Goal: Check status: Check status

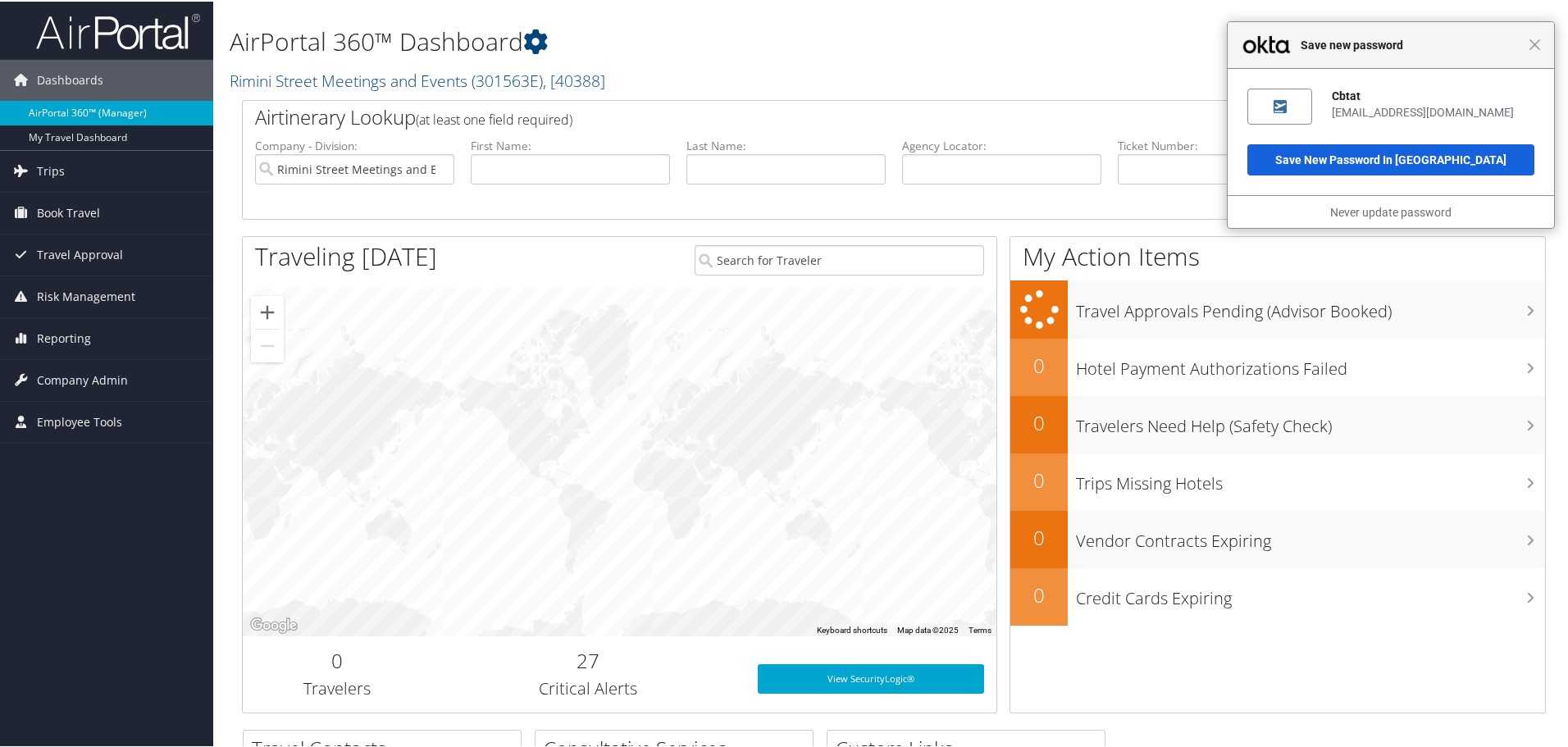
click at [77, 114] on link "AirPortal 360™ (Manager)" at bounding box center [107, 112] width 213 height 25
drag, startPoint x: 350, startPoint y: 168, endPoint x: 505, endPoint y: 185, distance: 155.9
click at [505, 185] on ul "Company - Division: Rimini Street Meetings and Events First Name: Last Name: Ag…" at bounding box center [895, 178] width 1295 height 82
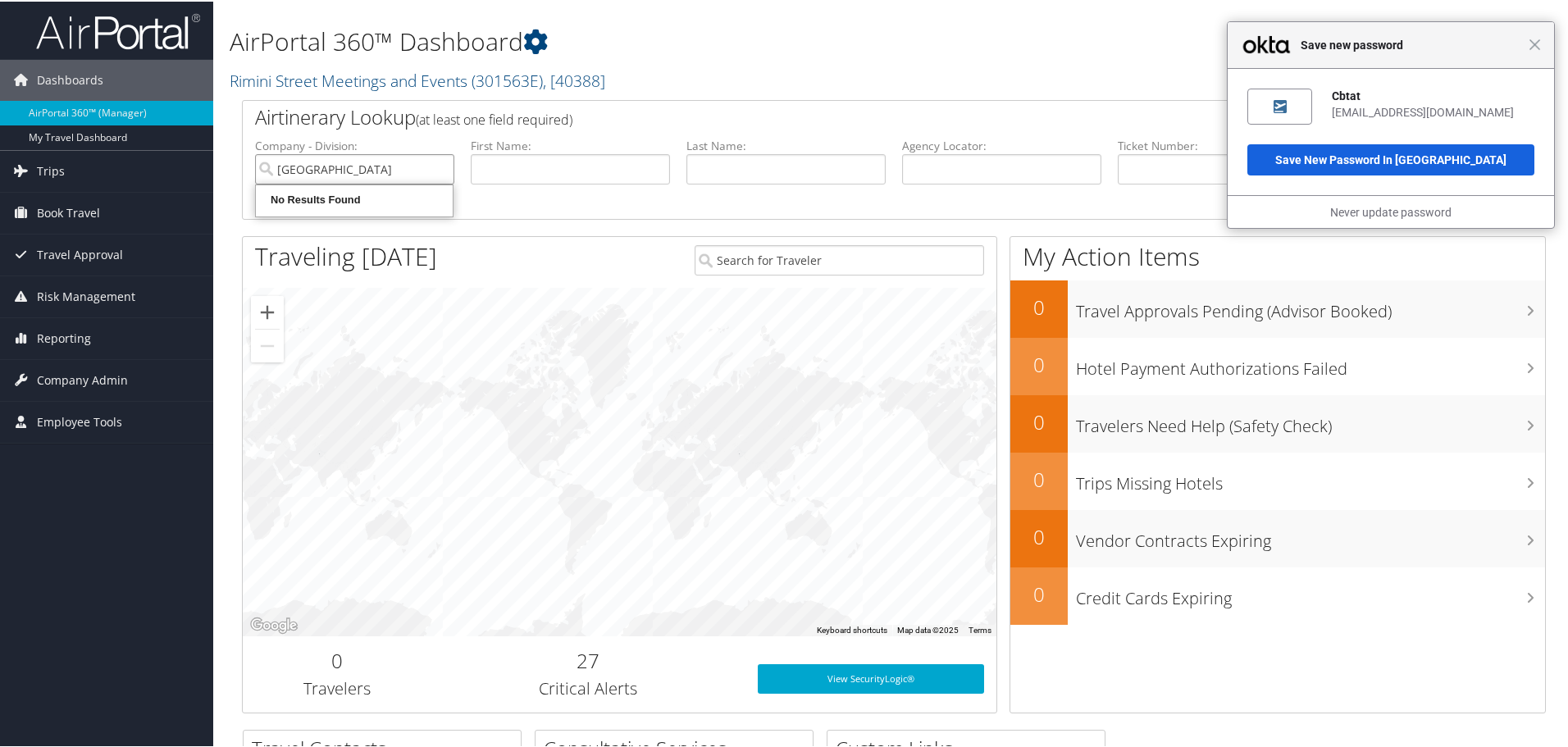
type input "Rimini Street"
click at [753, 183] on input "text" at bounding box center [786, 168] width 199 height 30
click at [818, 173] on input "text" at bounding box center [786, 168] width 199 height 30
type input "schoch"
click at [1334, 153] on button "Search" at bounding box center [1433, 169] width 199 height 33
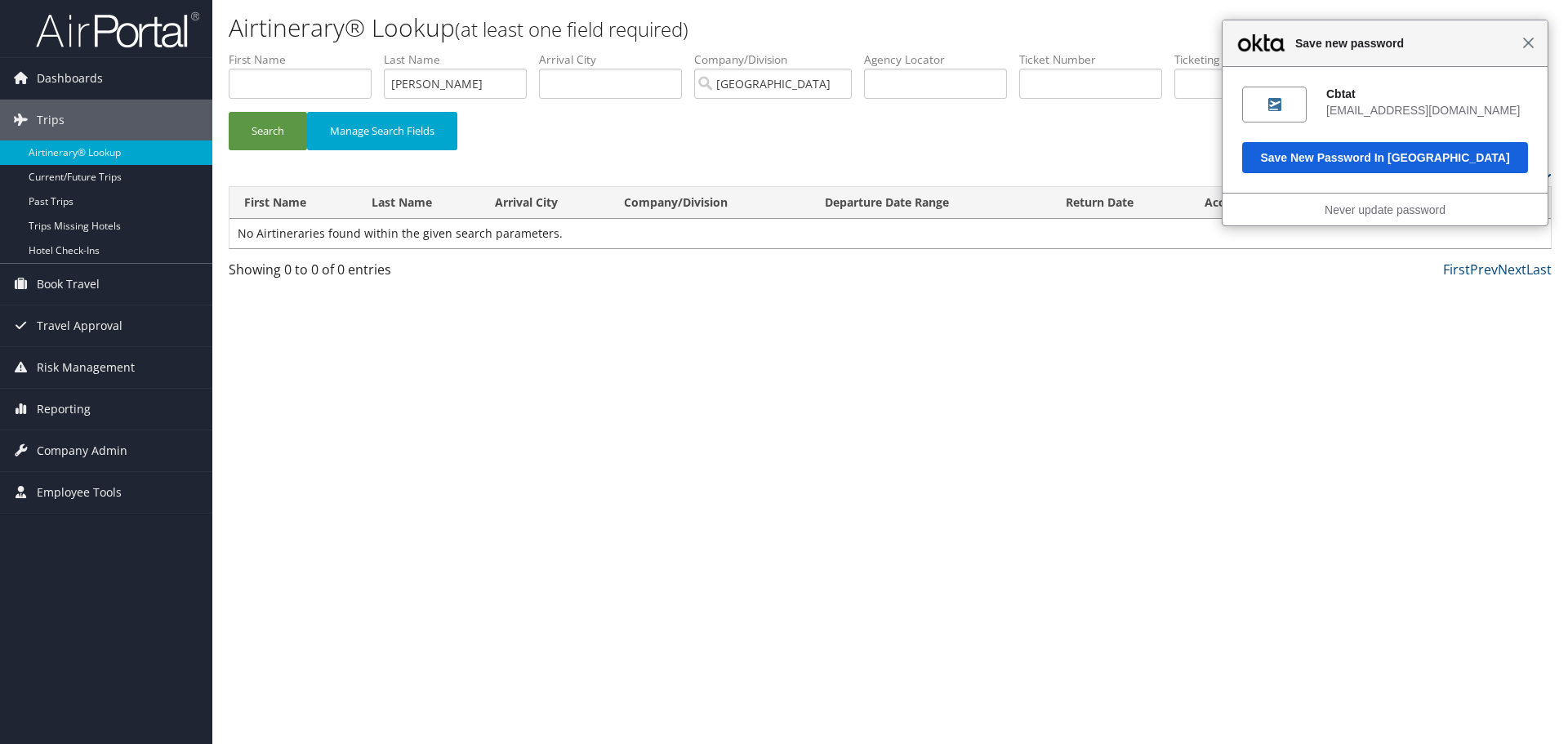
click at [1528, 43] on span "Close" at bounding box center [1528, 43] width 12 height 12
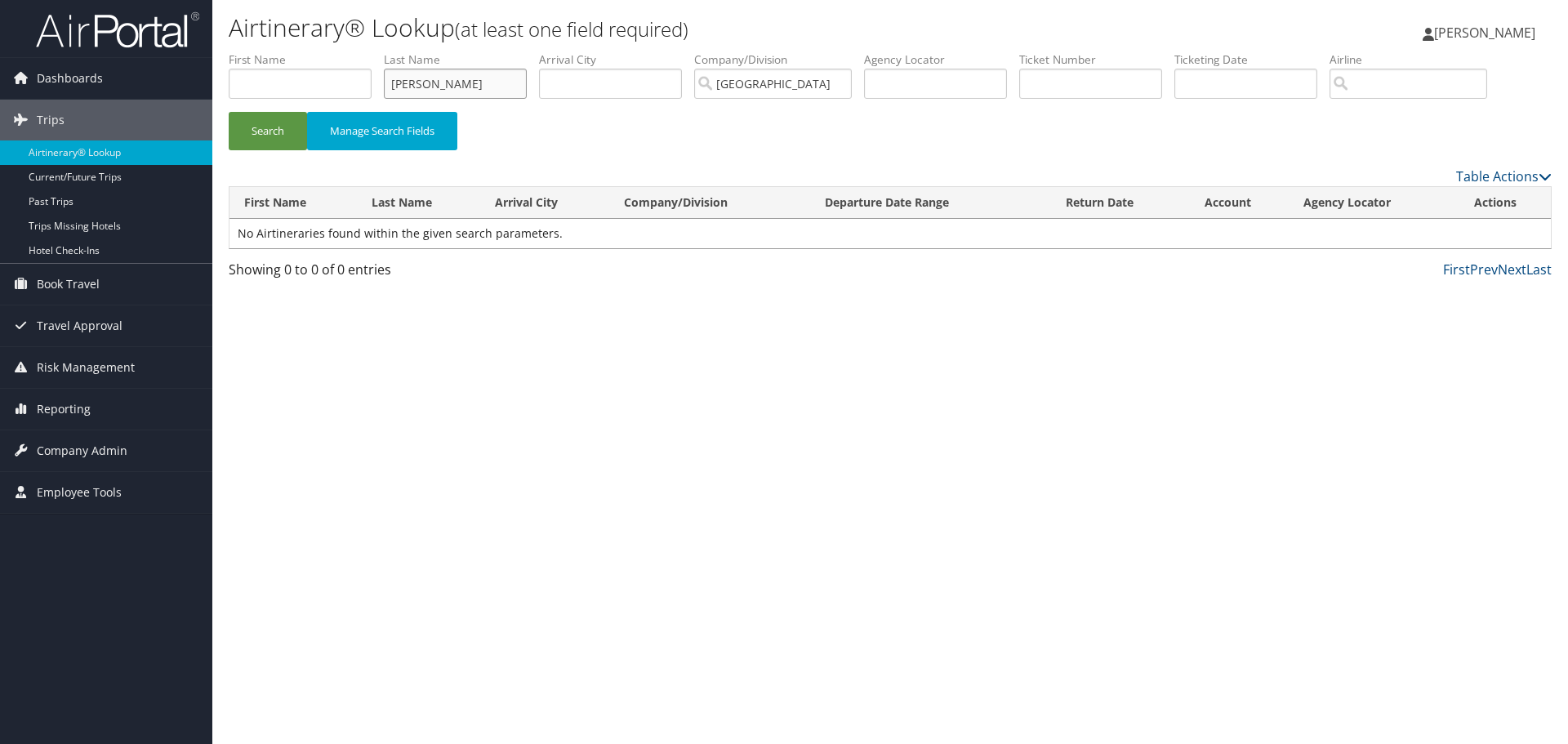
drag, startPoint x: 454, startPoint y: 89, endPoint x: 369, endPoint y: 85, distance: 85.1
click at [369, 52] on ul "First Name Last Name schoch Departure City Arrival City Company/Division Rimini…" at bounding box center [890, 52] width 1323 height 0
type input "lepierre"
click at [228, 112] on button "Search" at bounding box center [267, 131] width 78 height 39
click at [425, 82] on input "lepierre" at bounding box center [456, 83] width 143 height 30
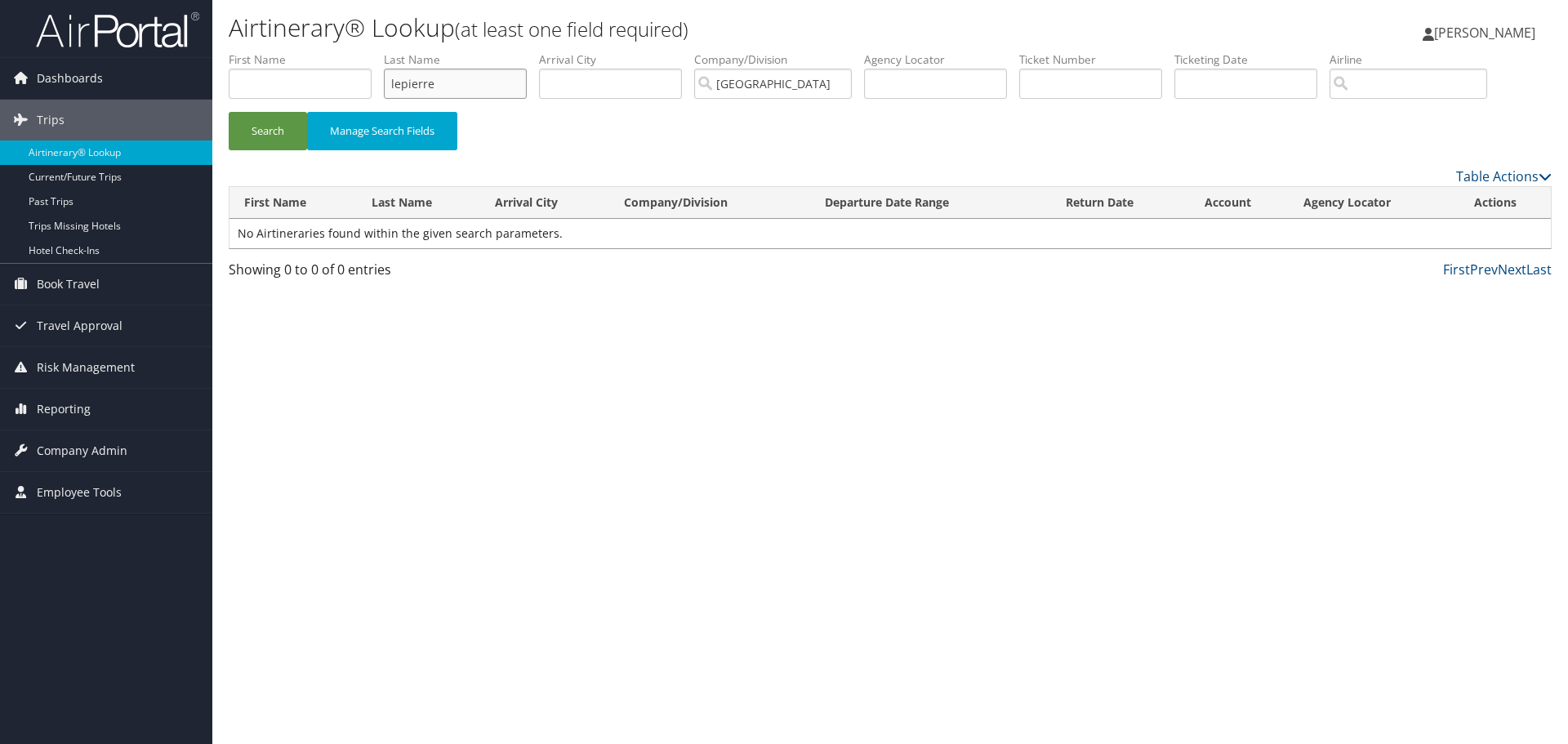
click at [425, 82] on input "lepierre" at bounding box center [456, 83] width 143 height 30
click at [425, 82] on input "text" at bounding box center [456, 83] width 143 height 30
type input "rowe"
click at [228, 112] on button "Search" at bounding box center [267, 131] width 78 height 39
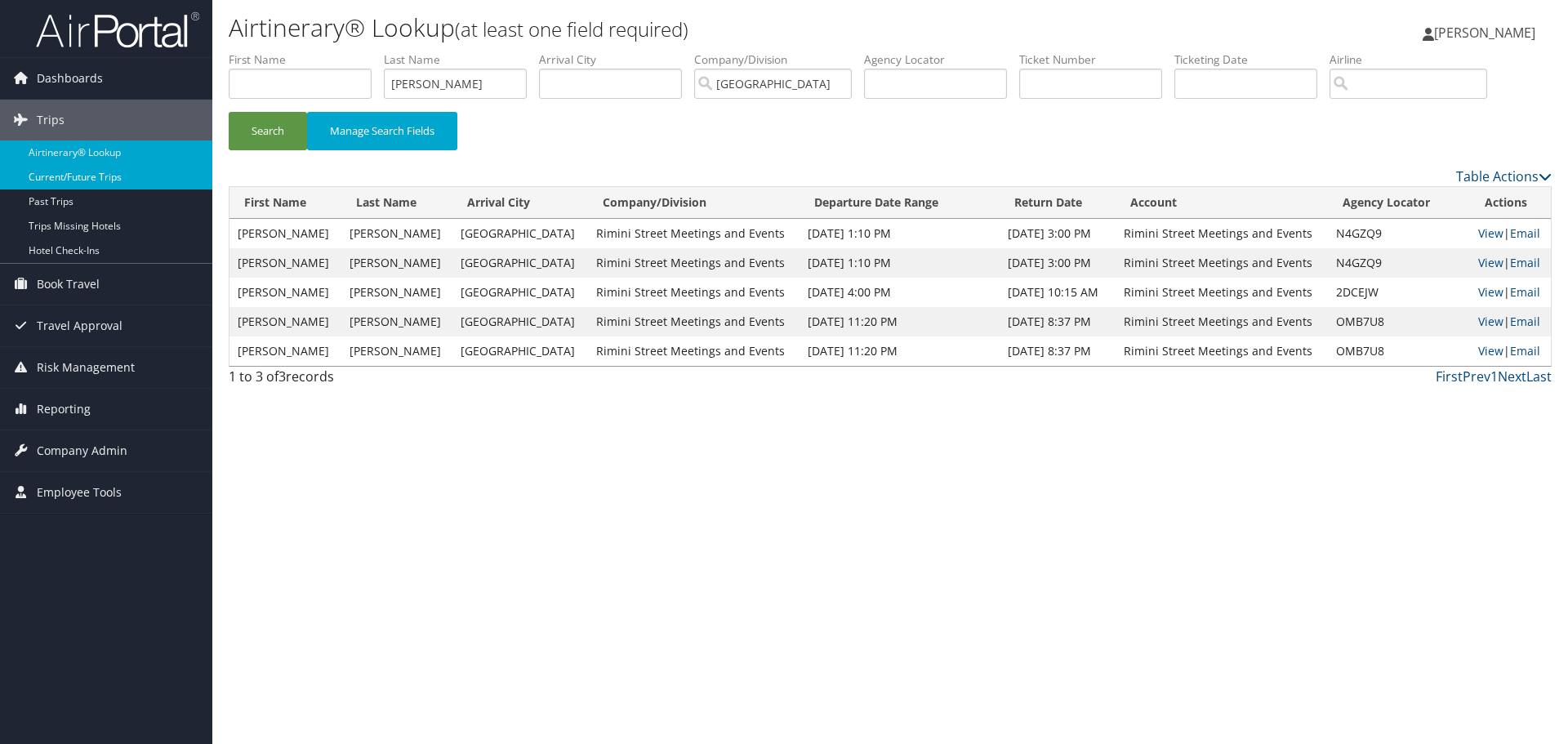
click at [113, 181] on link "Current/Future Trips" at bounding box center [106, 177] width 213 height 25
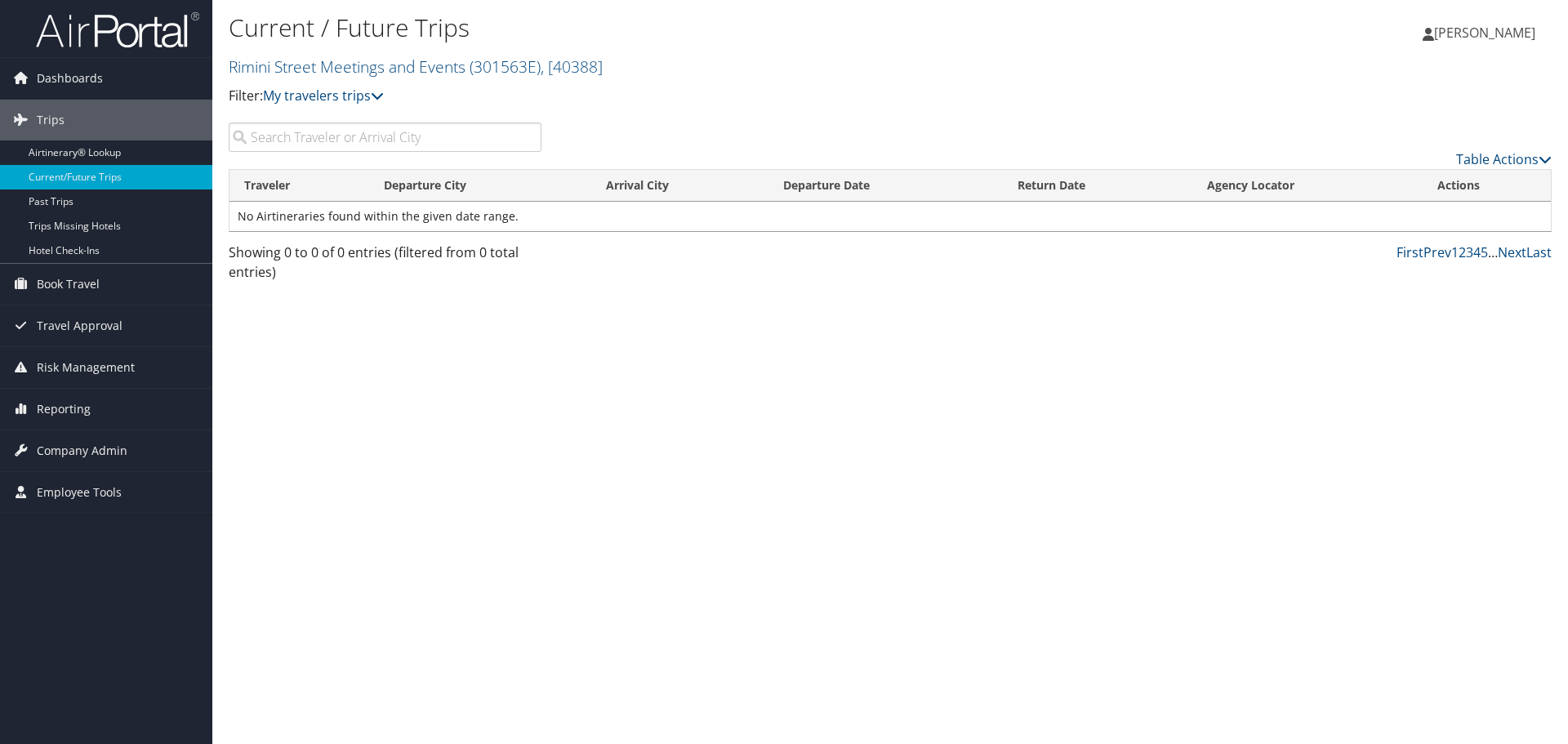
click at [285, 140] on input "search" at bounding box center [384, 137] width 313 height 30
type input "rowe"
click at [114, 159] on link "Airtinerary® Lookup" at bounding box center [106, 152] width 213 height 25
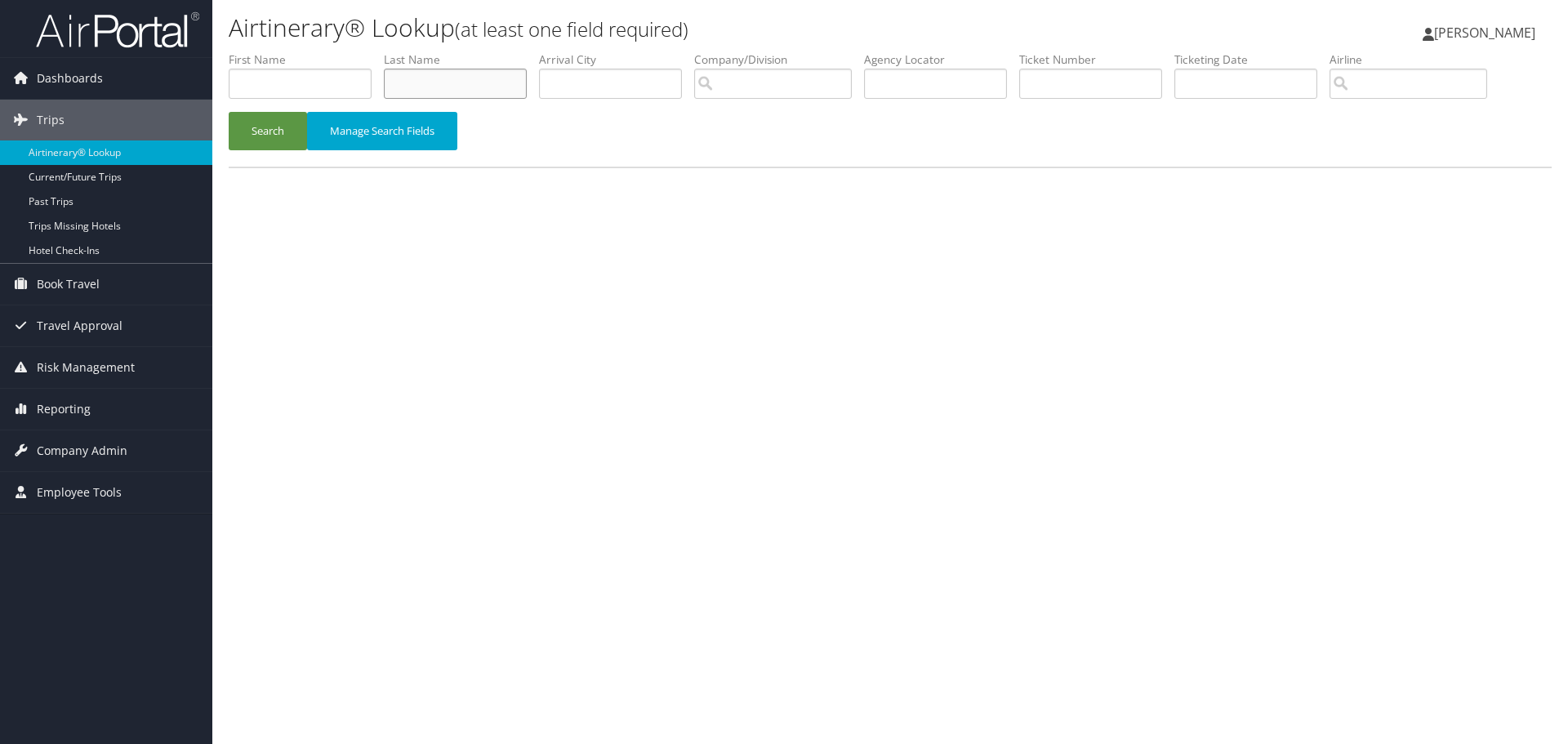
click at [457, 84] on input "text" at bounding box center [456, 83] width 143 height 30
click at [228, 112] on button "Search" at bounding box center [267, 131] width 78 height 39
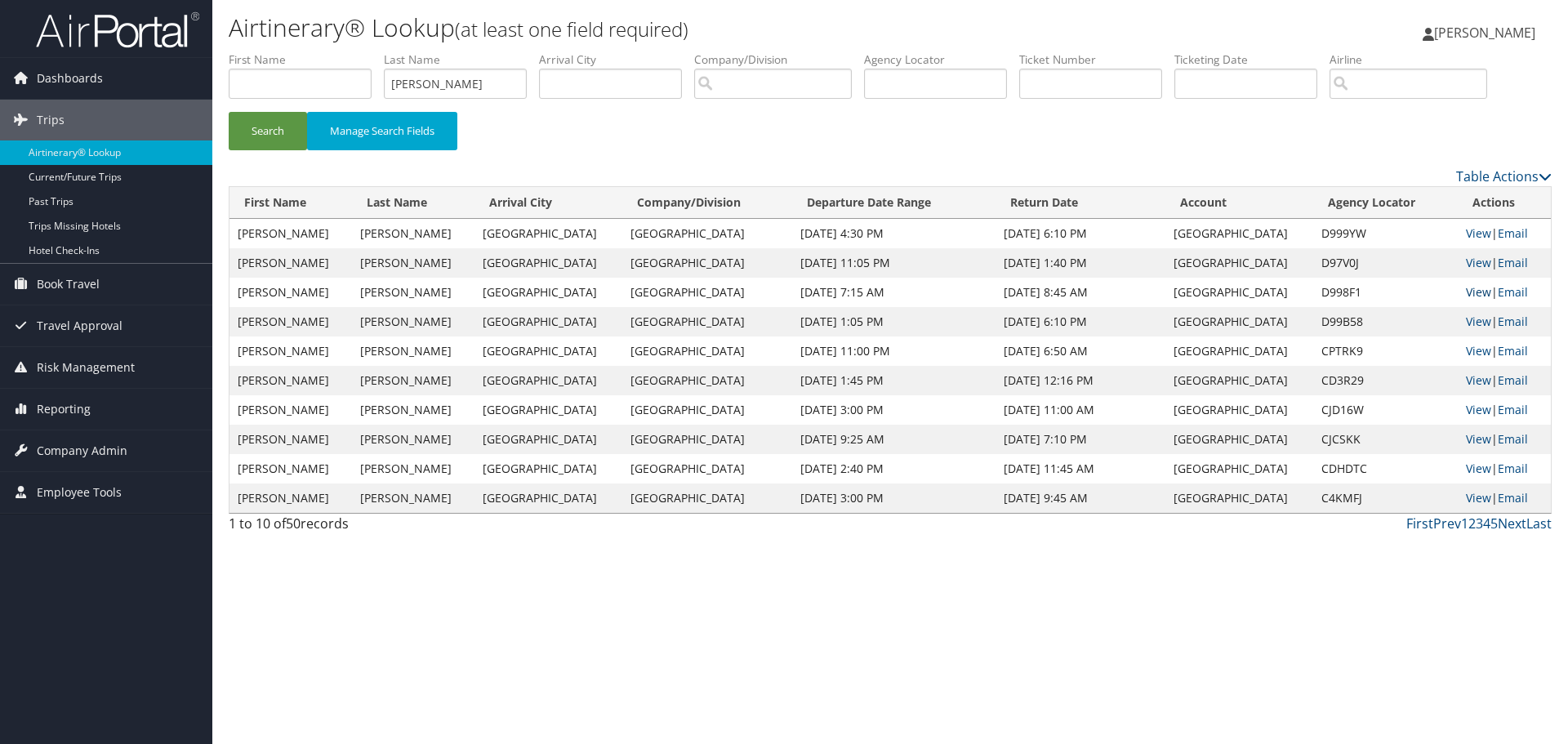
click at [1473, 298] on link "View" at bounding box center [1478, 292] width 25 height 16
click at [1466, 235] on link "View" at bounding box center [1478, 233] width 25 height 16
click at [400, 89] on input "rowe" at bounding box center [456, 83] width 143 height 30
type input "tamburrino"
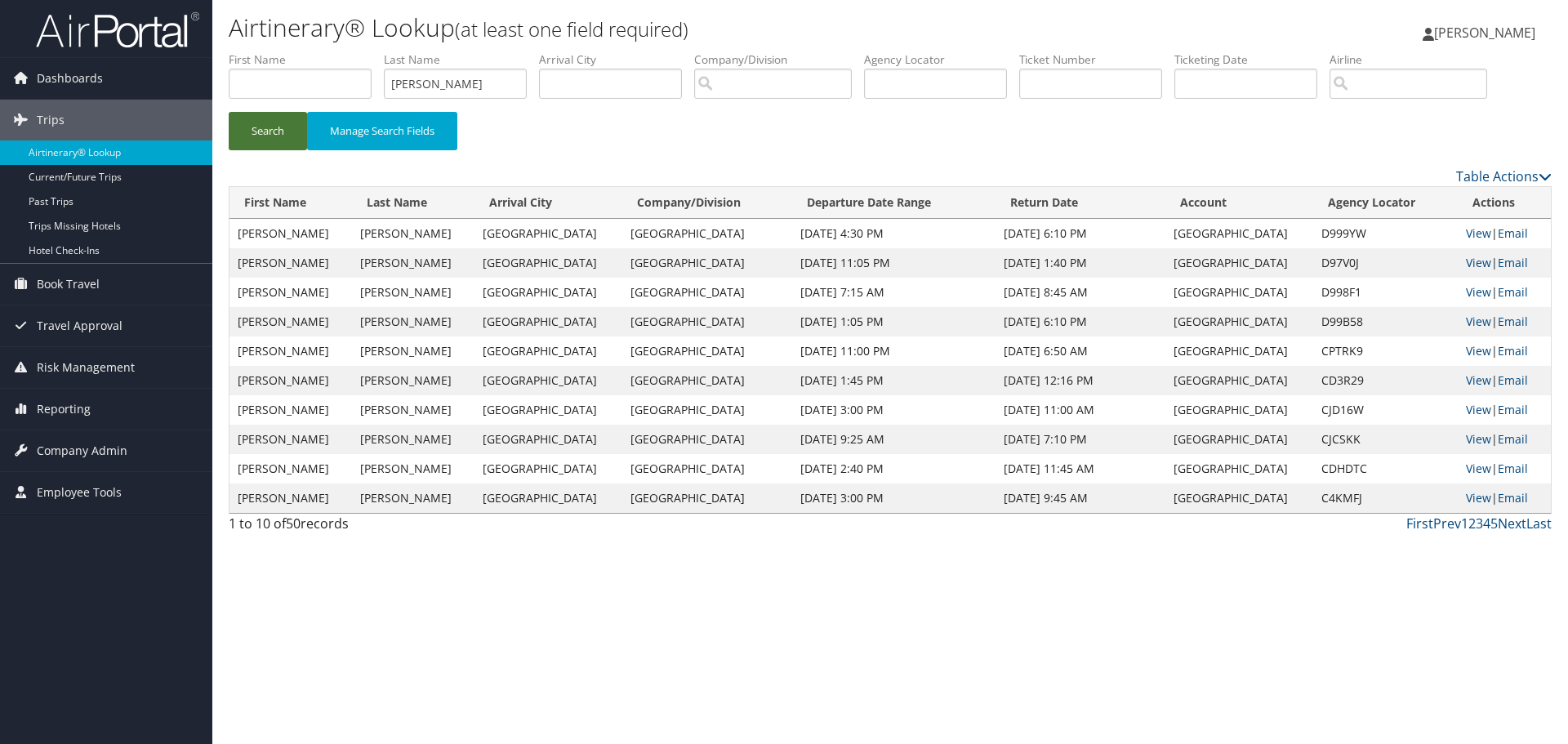
click at [235, 126] on button "Search" at bounding box center [267, 131] width 78 height 39
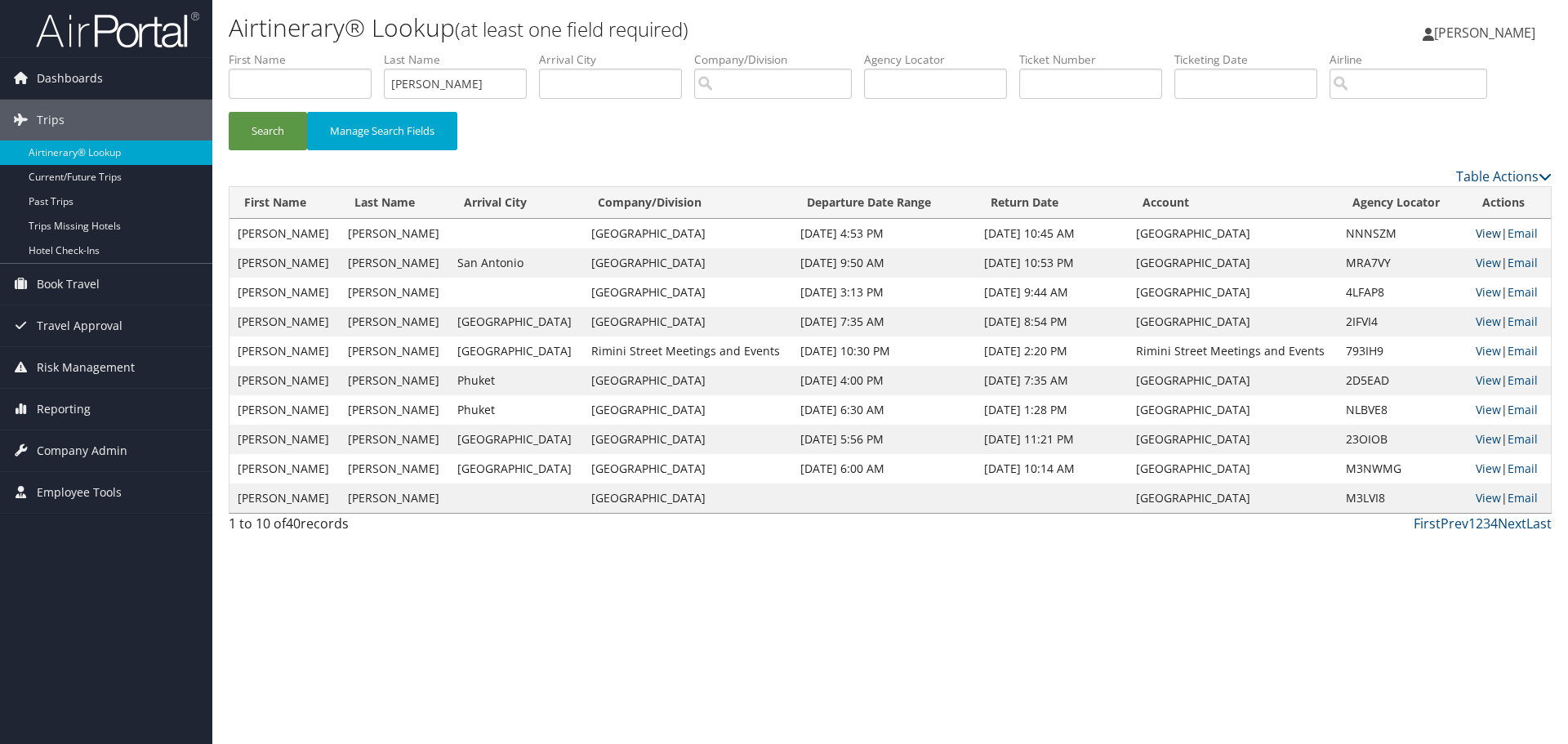
click at [1477, 232] on link "View" at bounding box center [1488, 233] width 25 height 16
click at [1476, 292] on link "View" at bounding box center [1488, 292] width 25 height 16
click at [821, 75] on input "search" at bounding box center [773, 83] width 158 height 30
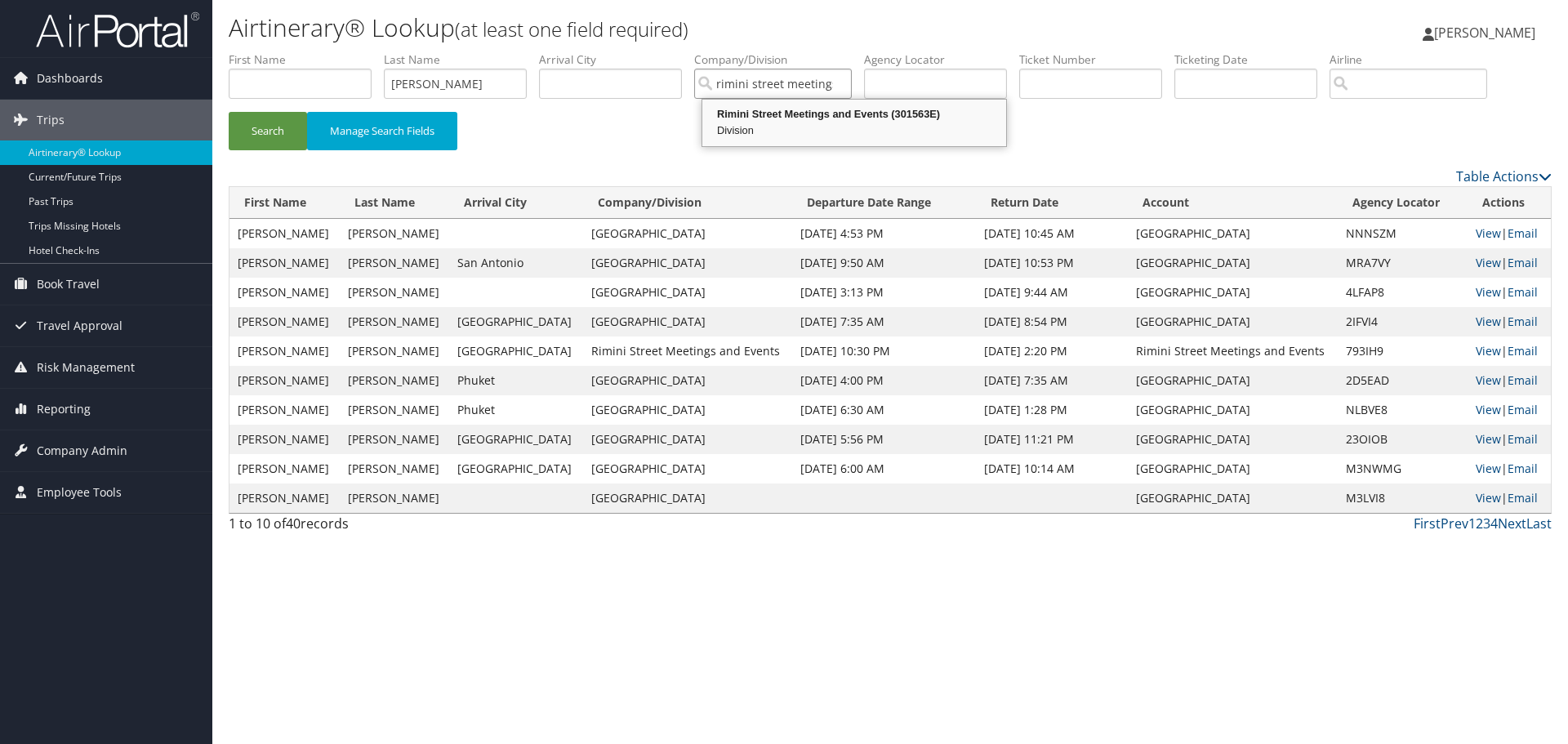
click at [802, 114] on div "Rimini Street Meetings and Events (301563E)" at bounding box center [854, 114] width 299 height 16
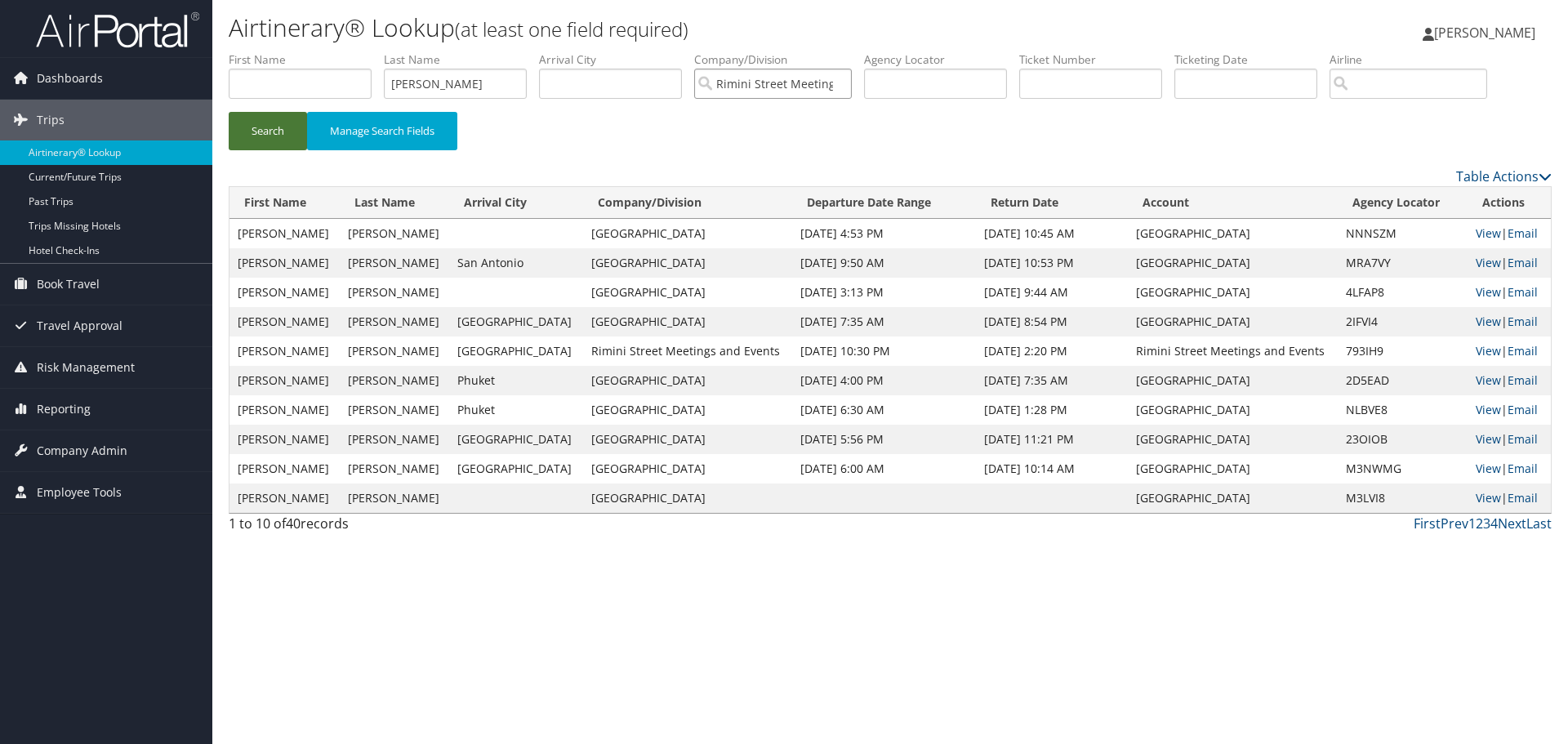
type input "Rimini Street Meetings and Events"
click at [279, 132] on button "Search" at bounding box center [267, 131] width 78 height 39
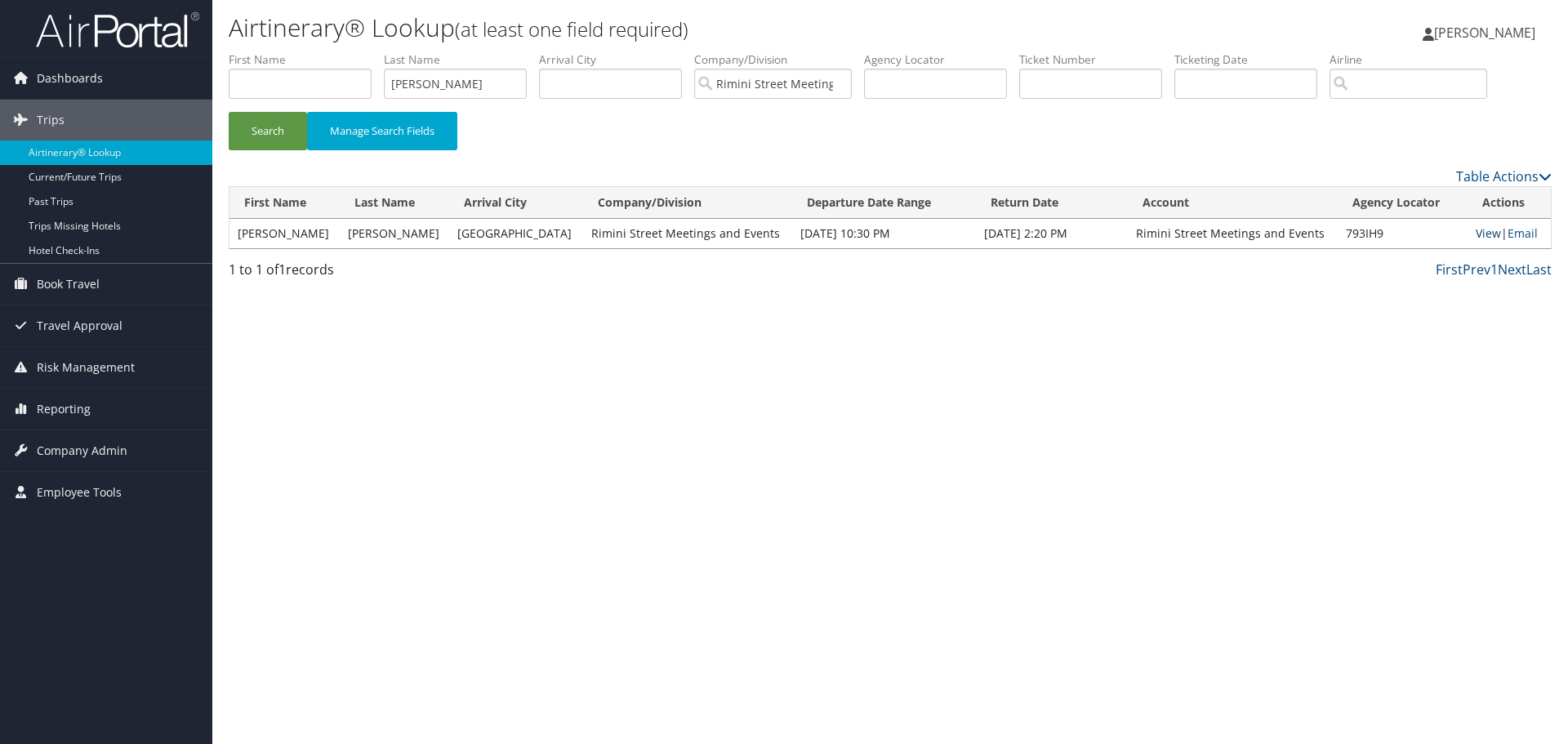
click at [1483, 231] on link "View" at bounding box center [1488, 233] width 25 height 16
click at [858, 511] on div "Airtinerary® Lookup (at least one field required) Mindy Tamburrino Mindy Tambur…" at bounding box center [890, 372] width 1355 height 744
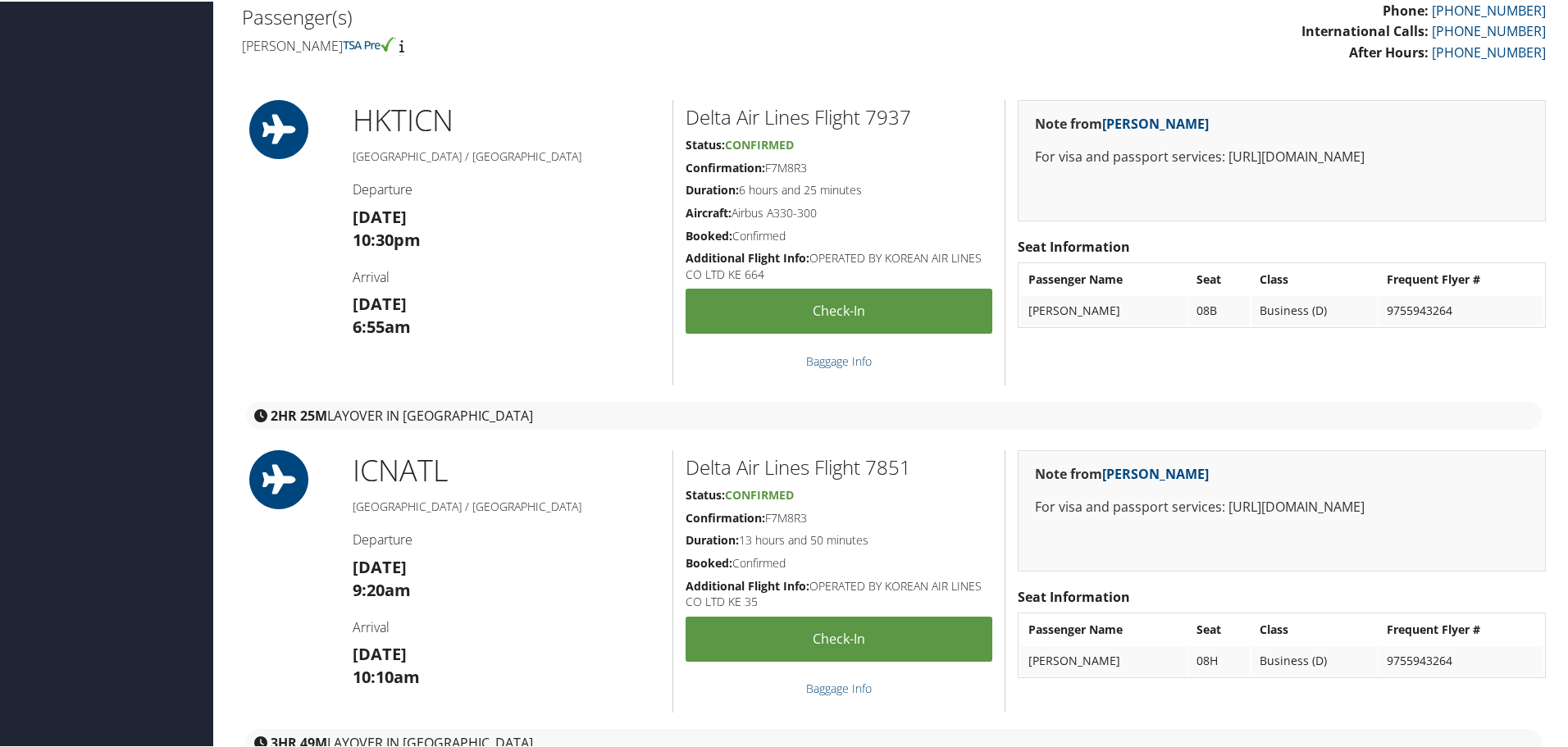
scroll to position [656, 0]
